Goal: Register for event/course

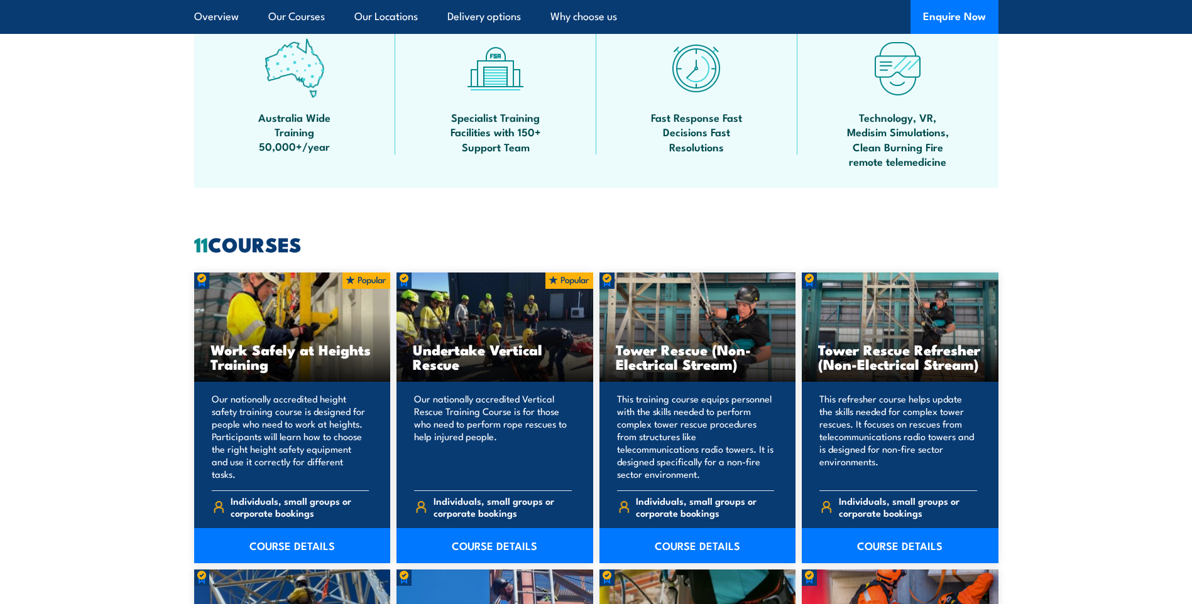
scroll to position [879, 0]
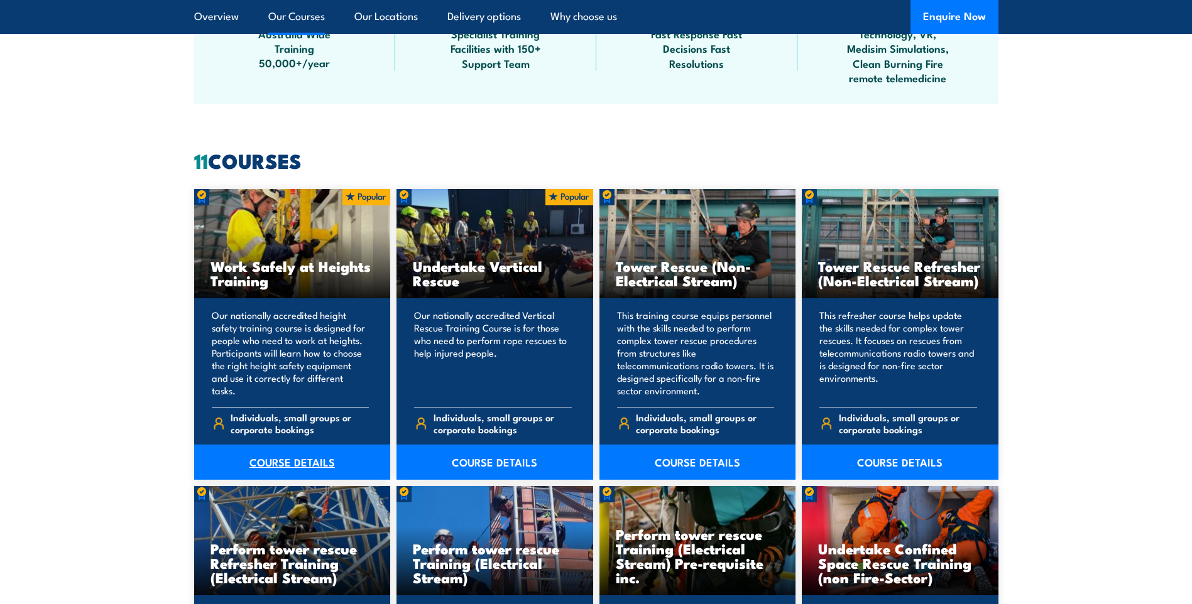
click at [299, 470] on link "COURSE DETAILS" at bounding box center [292, 462] width 197 height 35
